Goal: Transaction & Acquisition: Purchase product/service

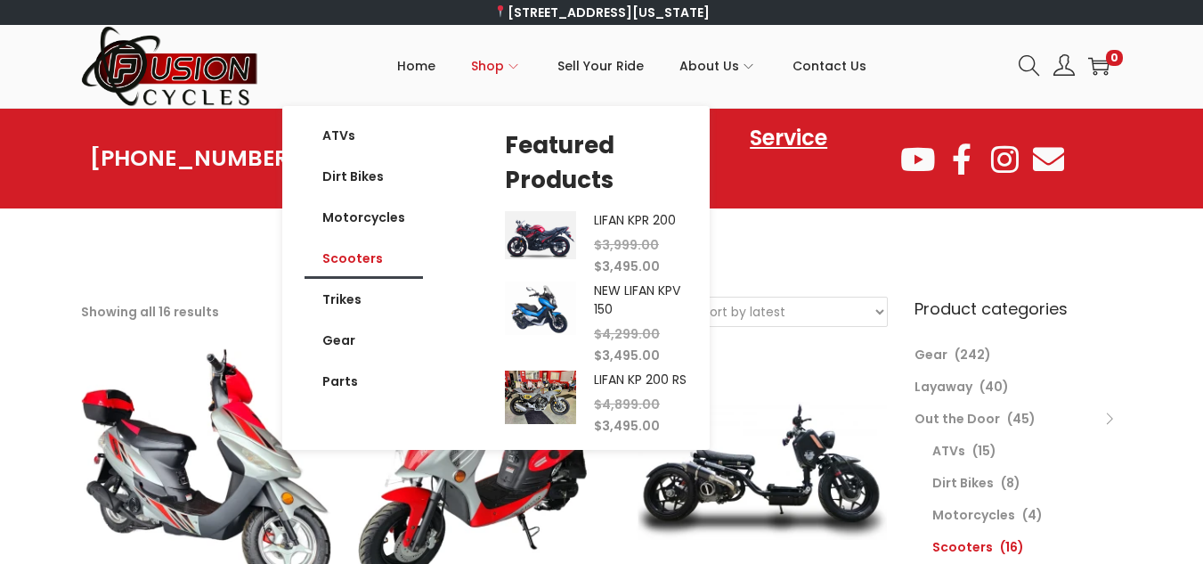
click at [363, 265] on link "Scooters" at bounding box center [364, 258] width 118 height 41
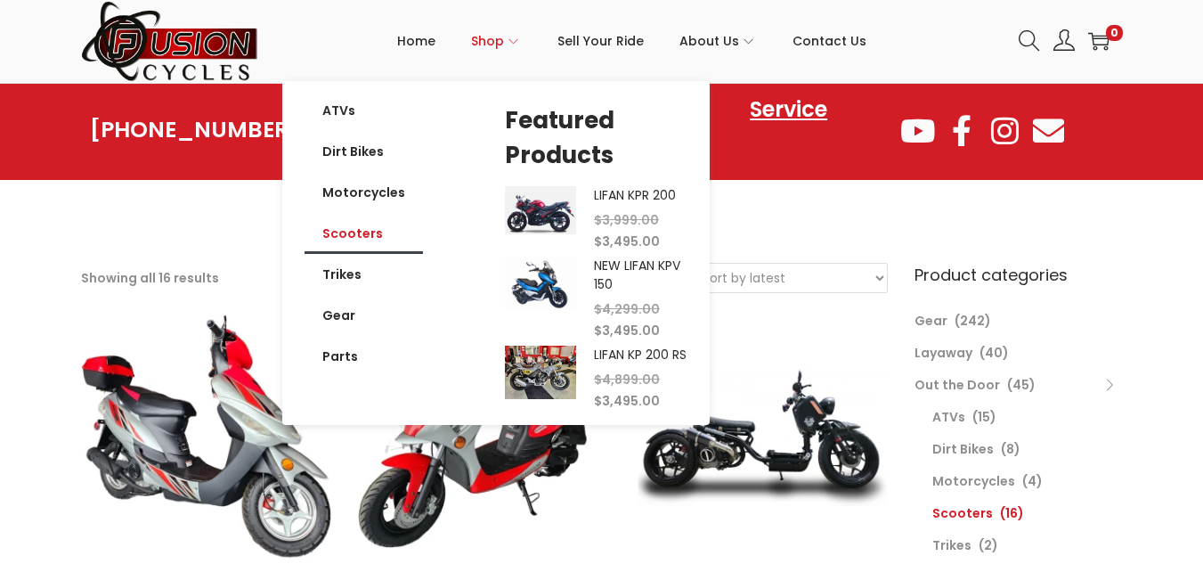
scroll to position [36, 0]
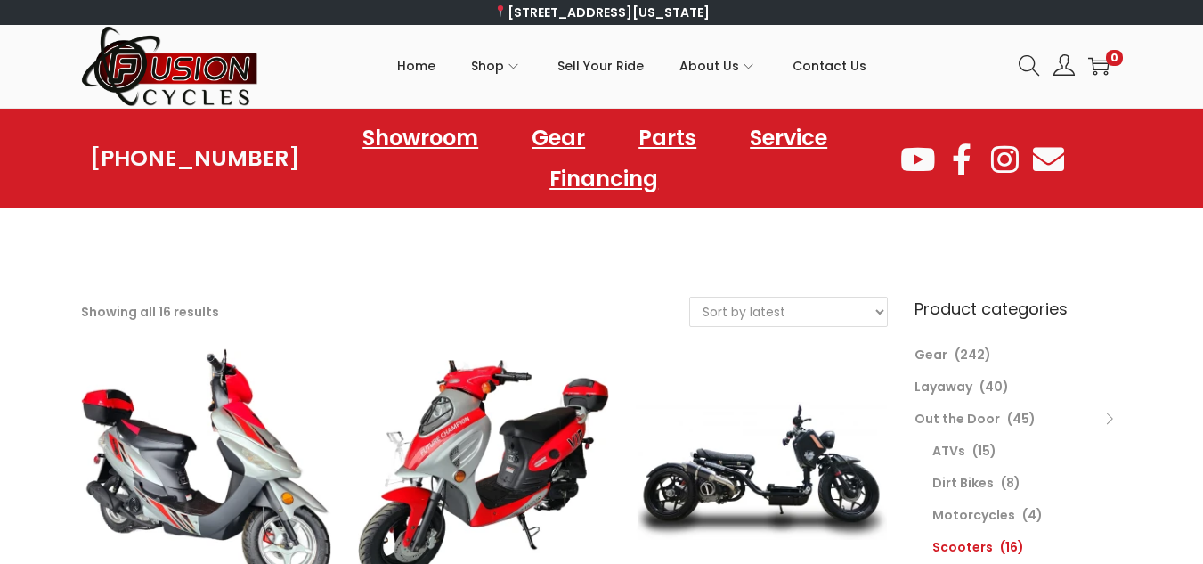
click at [773, 317] on select "Sort by popularity Sort by latest Sort by price: low to high Sort by price: hig…" at bounding box center [788, 312] width 197 height 29
select select "price"
click at [690, 298] on select "Sort by popularity Sort by latest Sort by price: low to high Sort by price: hig…" at bounding box center [788, 312] width 197 height 29
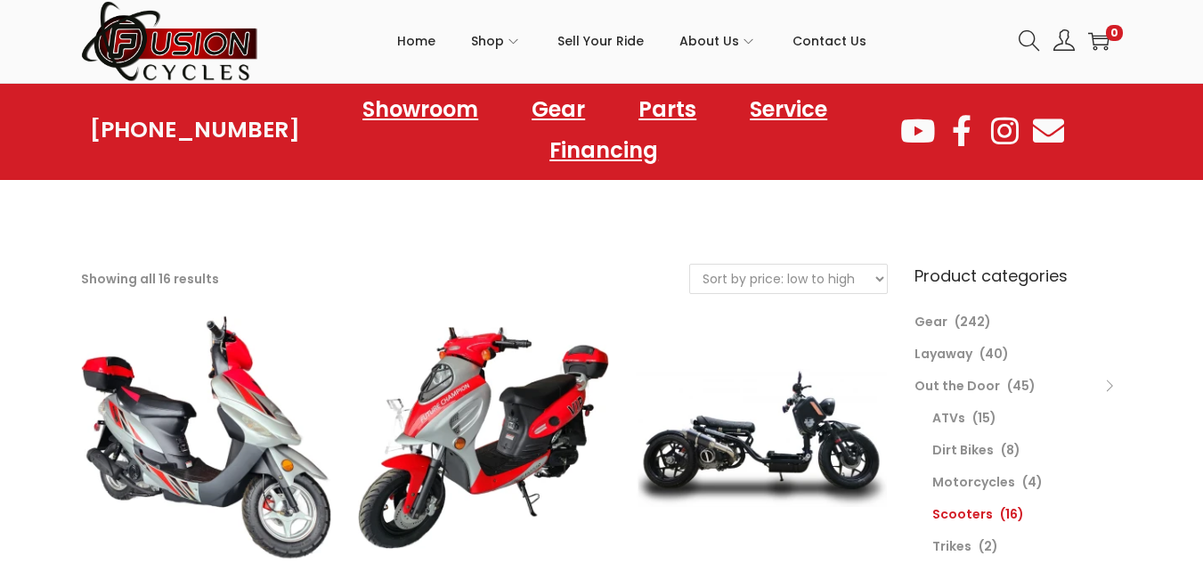
scroll to position [36, 0]
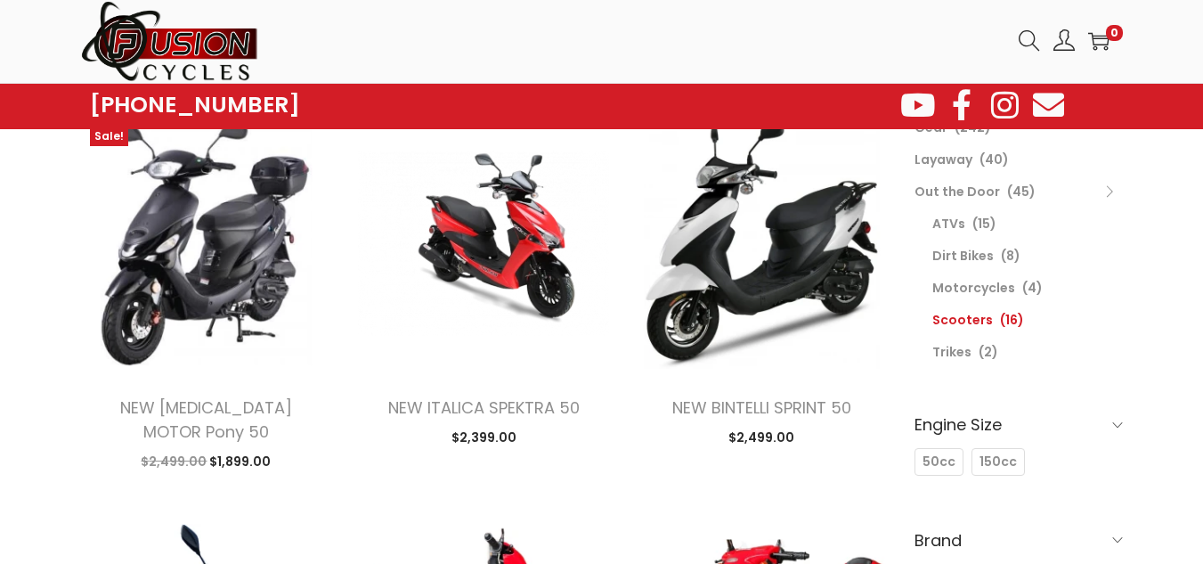
scroll to position [178, 0]
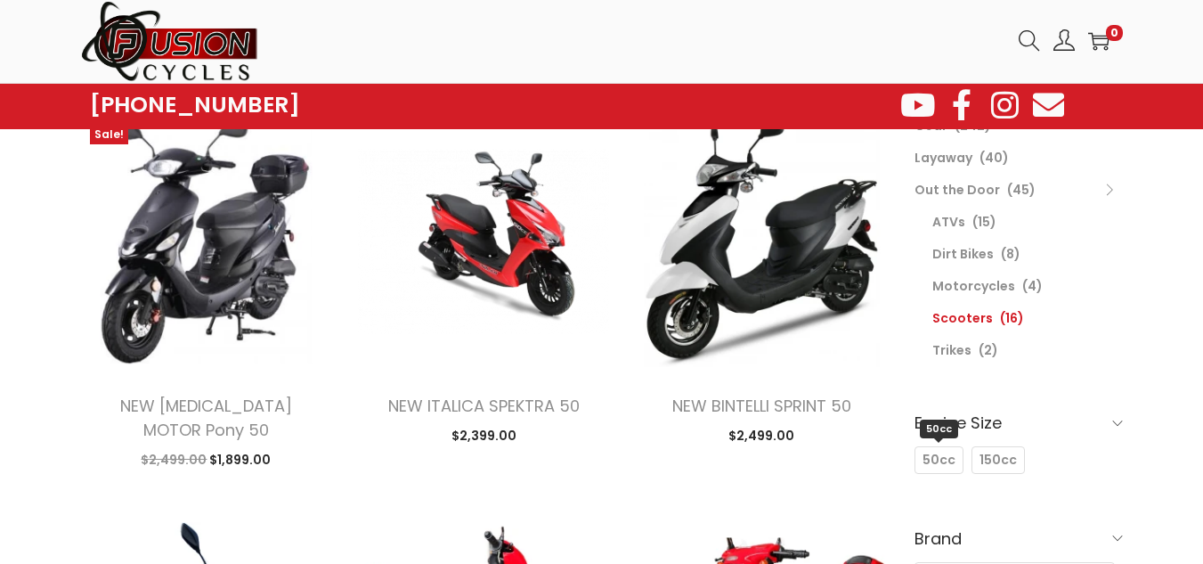
click at [945, 454] on span "50cc" at bounding box center [939, 460] width 33 height 19
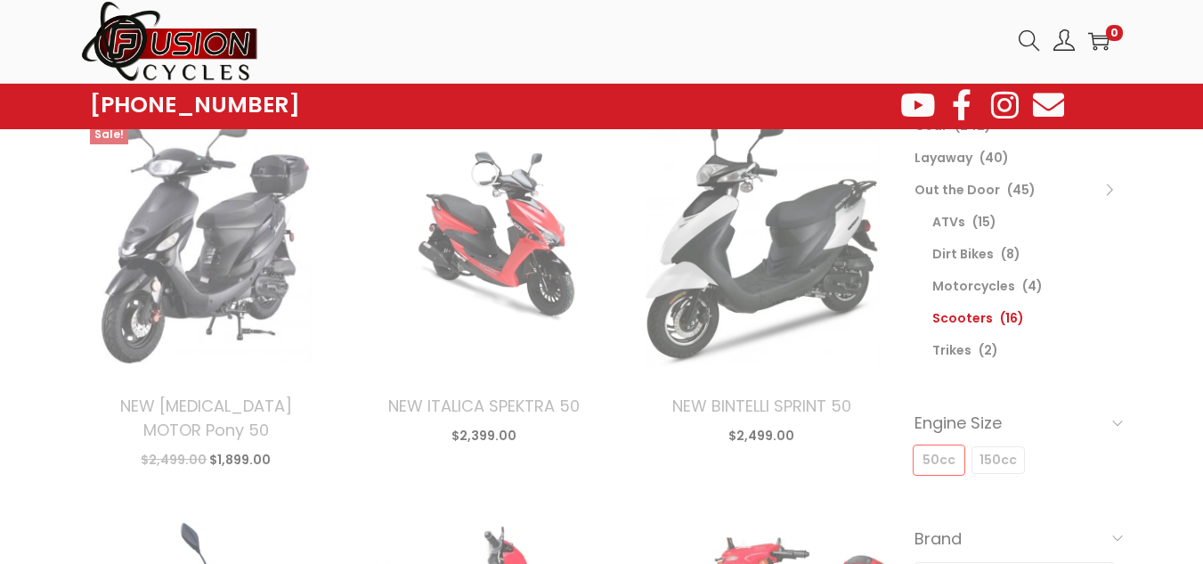
select select "price"
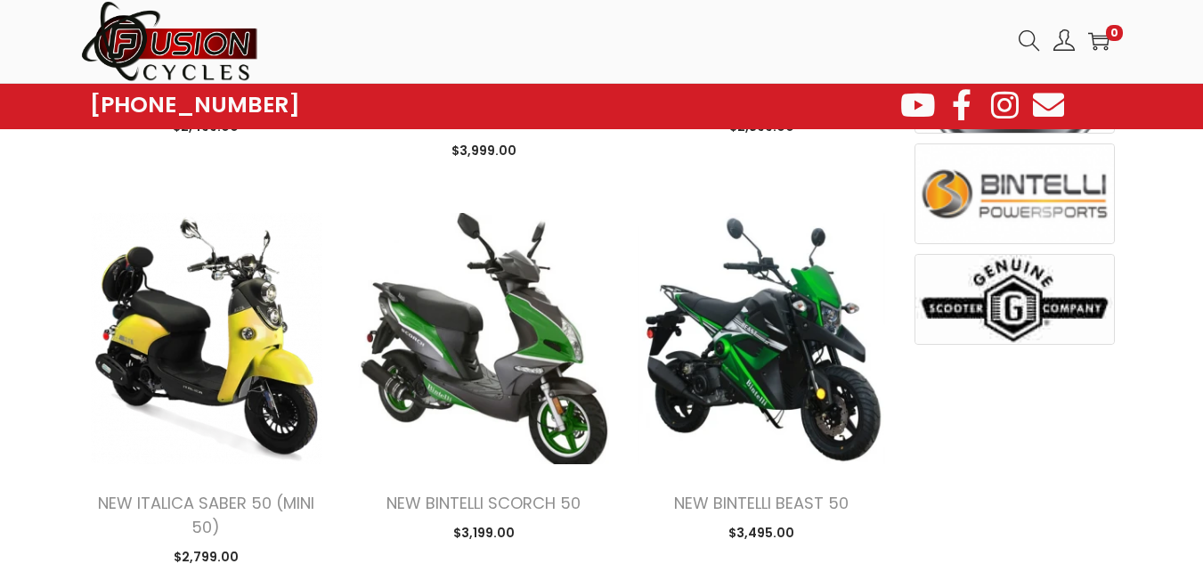
scroll to position [926, 0]
